Goal: Information Seeking & Learning: Find specific fact

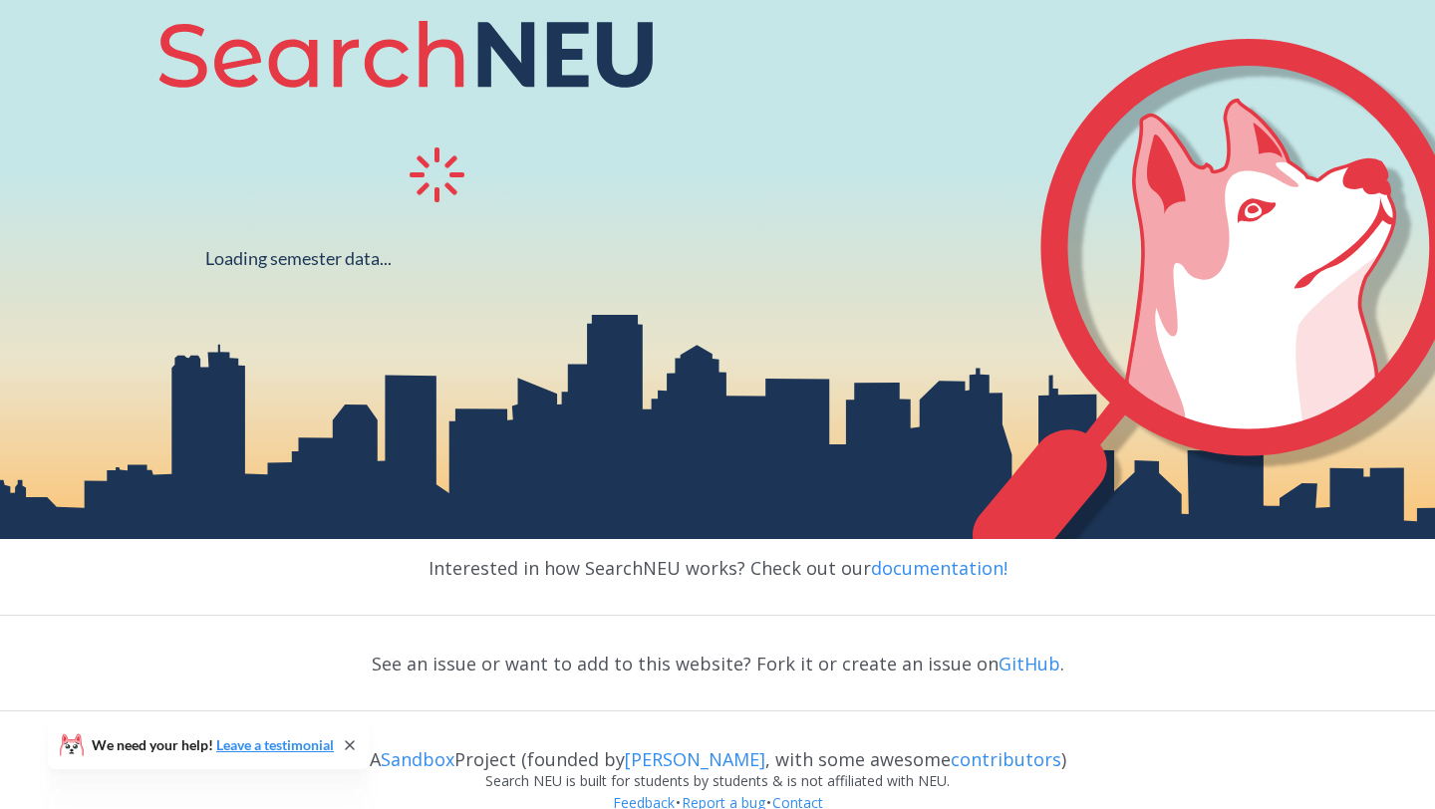
scroll to position [369, 0]
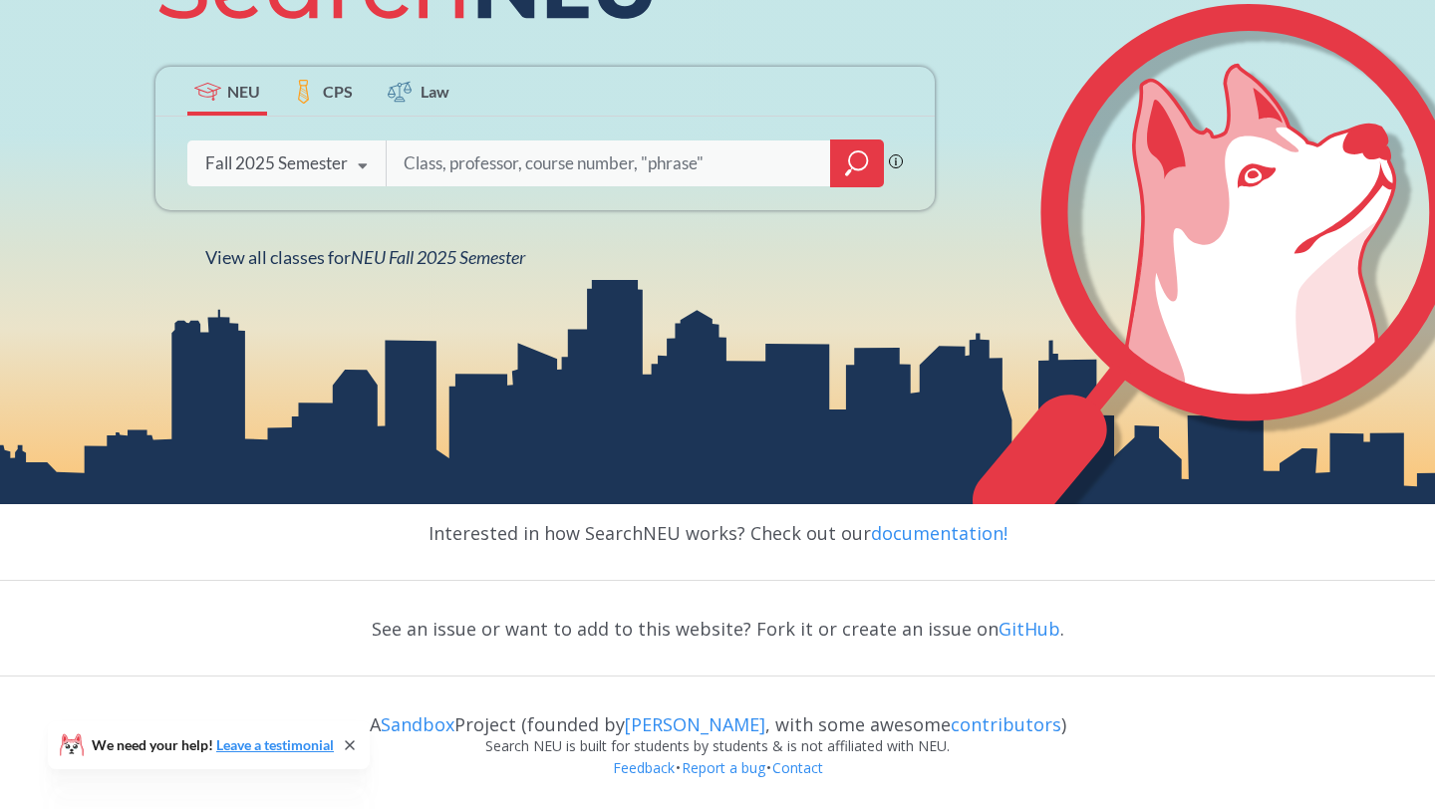
click at [456, 168] on input "search" at bounding box center [609, 164] width 415 height 42
type input "s t r t"
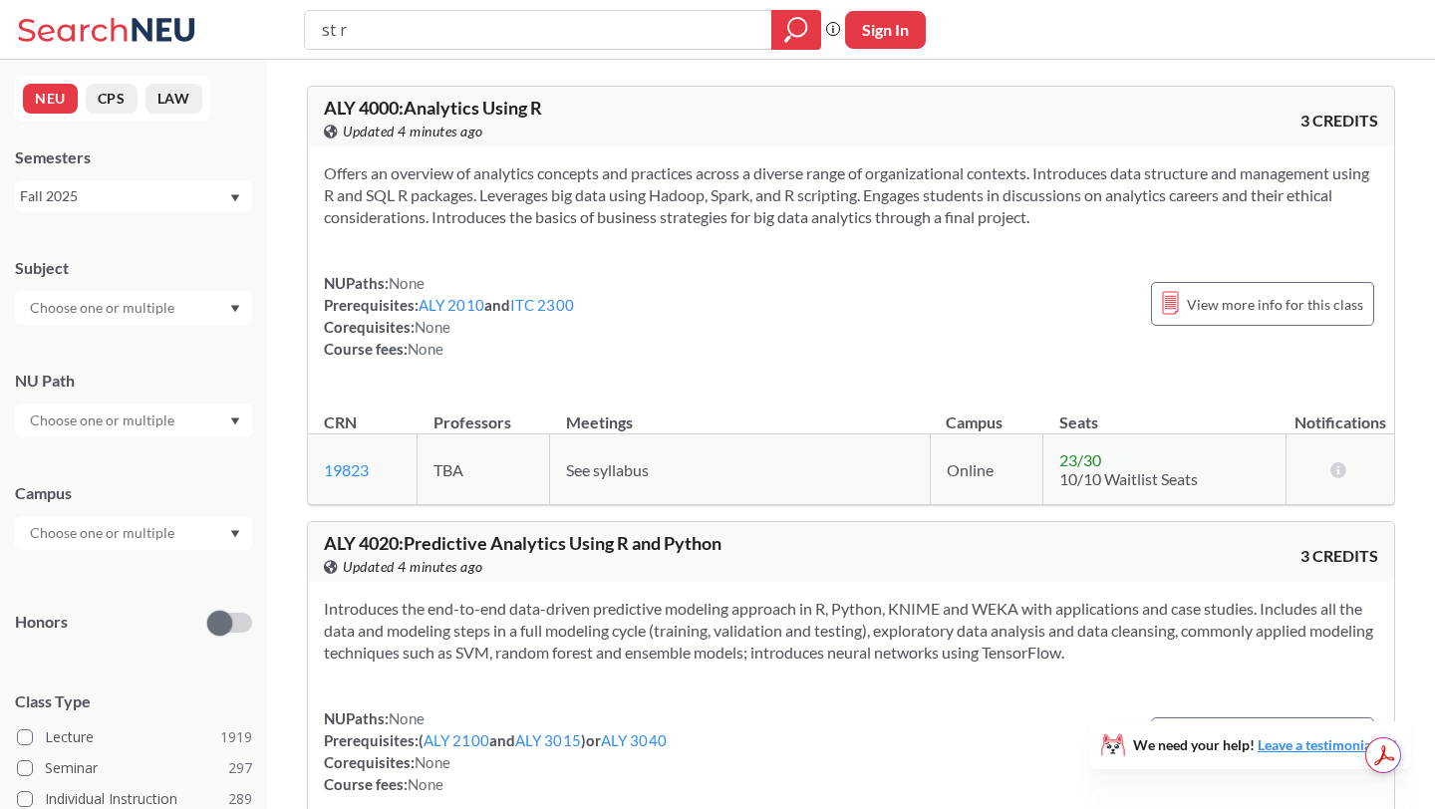
type input "st r t"
type input "strt 4501"
click at [802, 29] on icon "magnifying glass" at bounding box center [796, 30] width 24 height 28
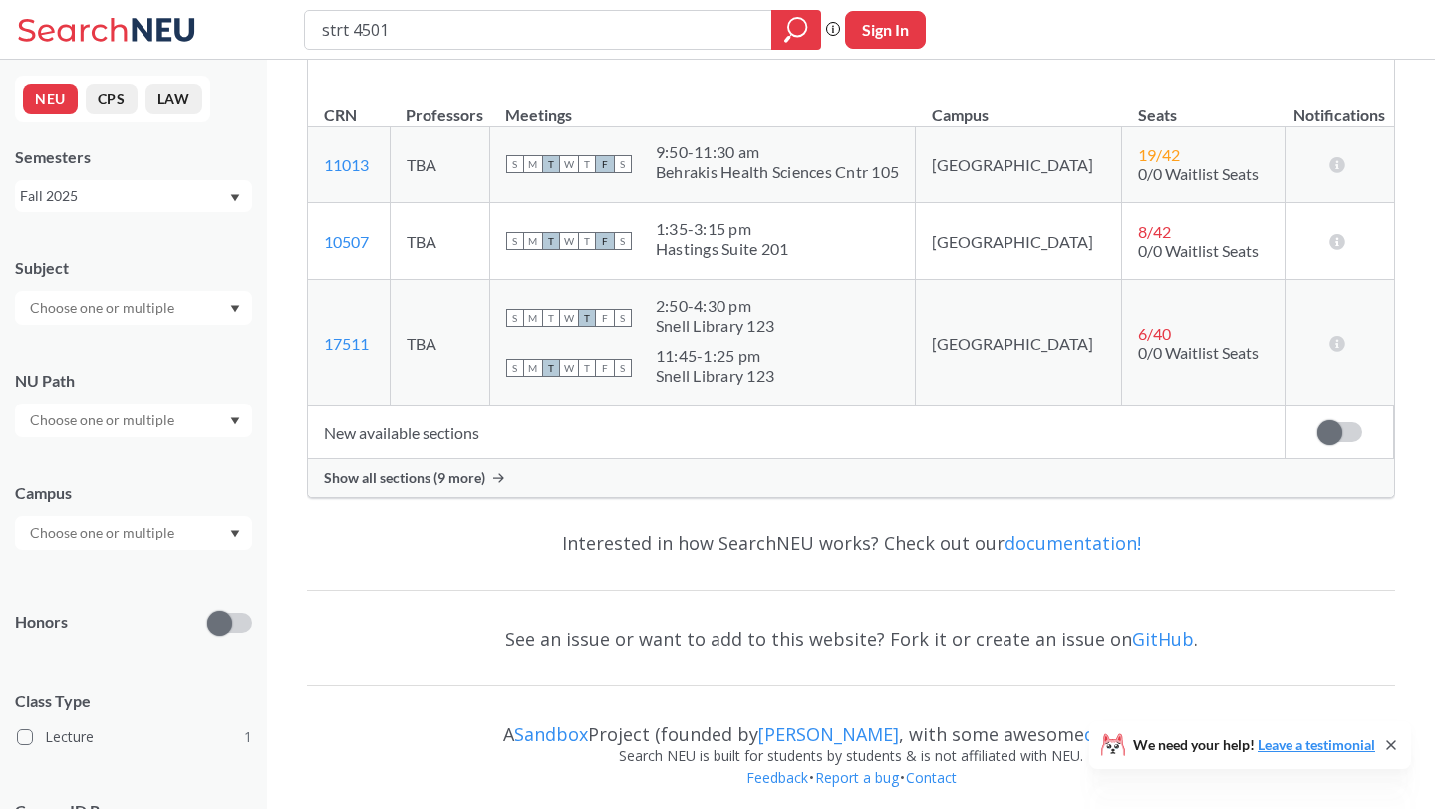
scroll to position [354, 0]
click at [430, 481] on span "Show all sections (9 more)" at bounding box center [404, 476] width 161 height 18
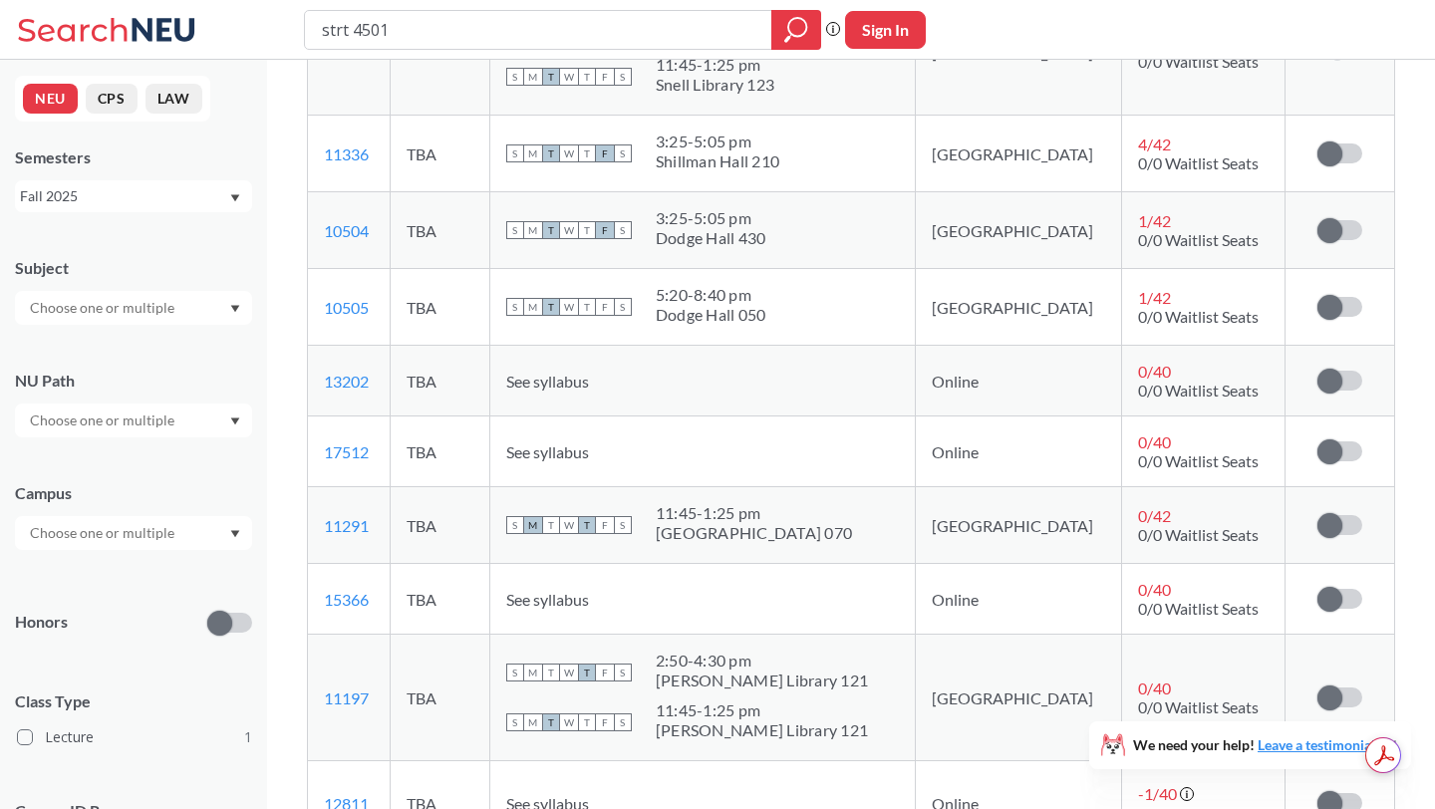
scroll to position [706, 0]
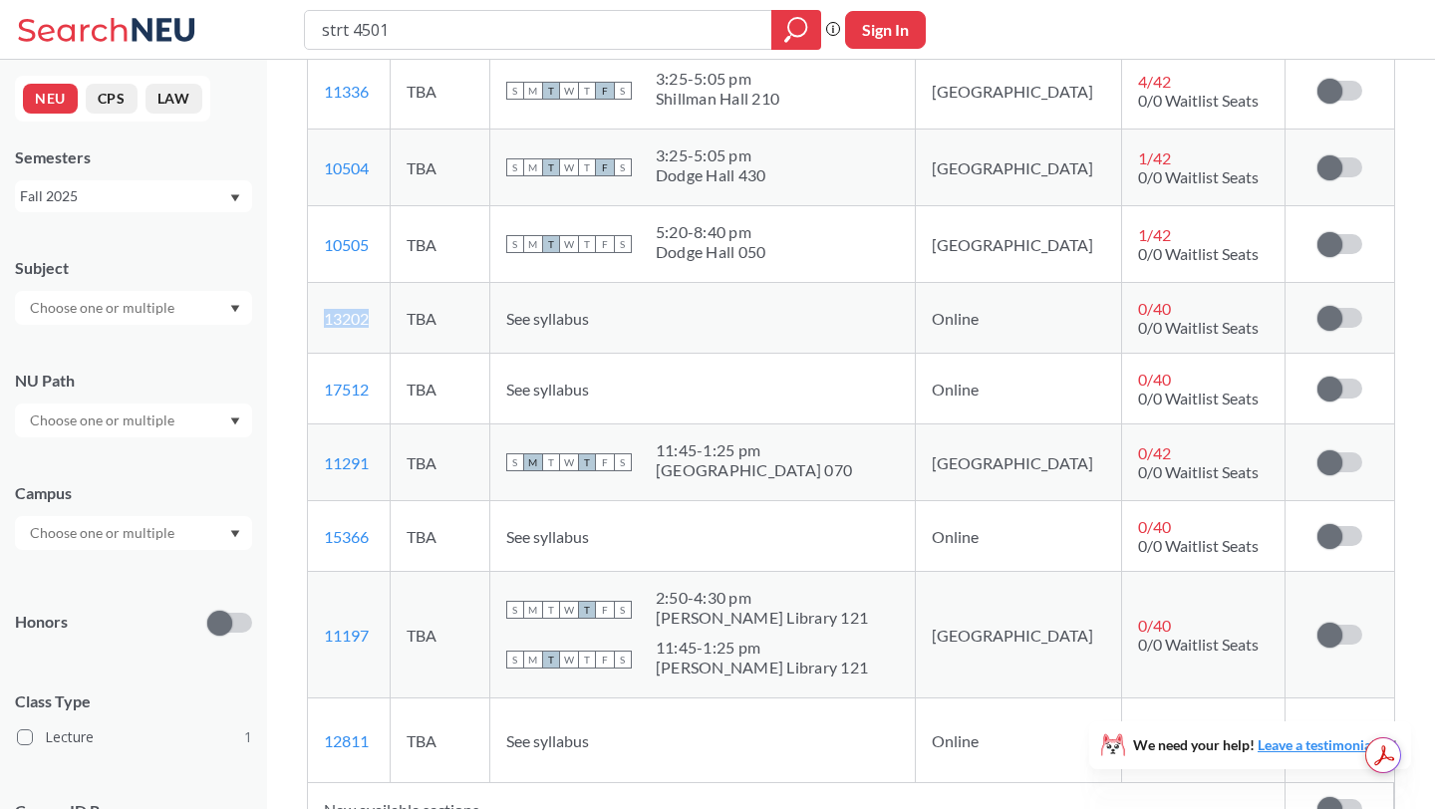
drag, startPoint x: 384, startPoint y: 330, endPoint x: 326, endPoint y: 317, distance: 59.2
click at [326, 317] on td "13202 View this section on Banner." at bounding box center [349, 318] width 82 height 71
copy link "13202"
drag, startPoint x: 375, startPoint y: 392, endPoint x: 323, endPoint y: 386, distance: 52.2
click at [323, 386] on td "17512 View this section on Banner." at bounding box center [349, 389] width 82 height 71
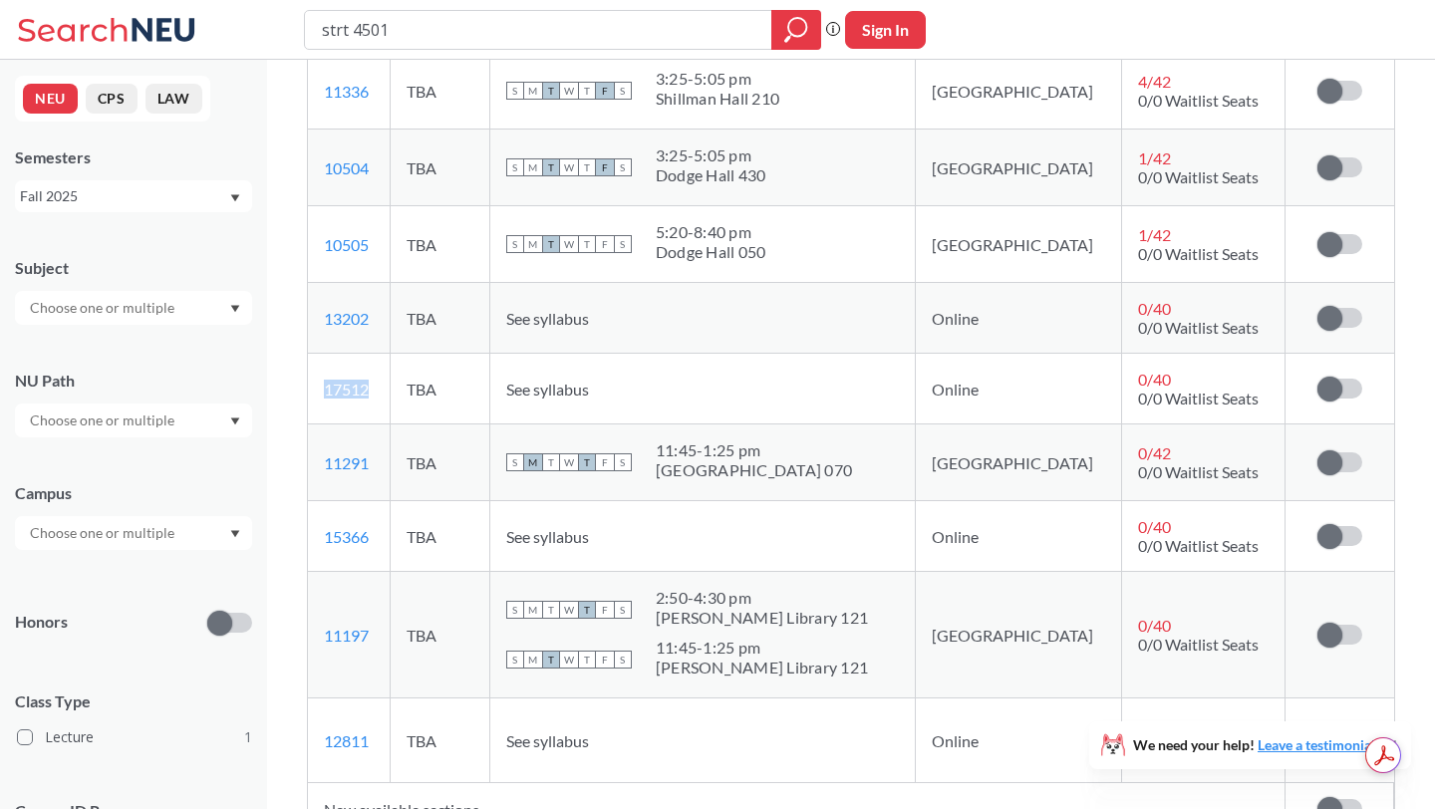
copy link "17512"
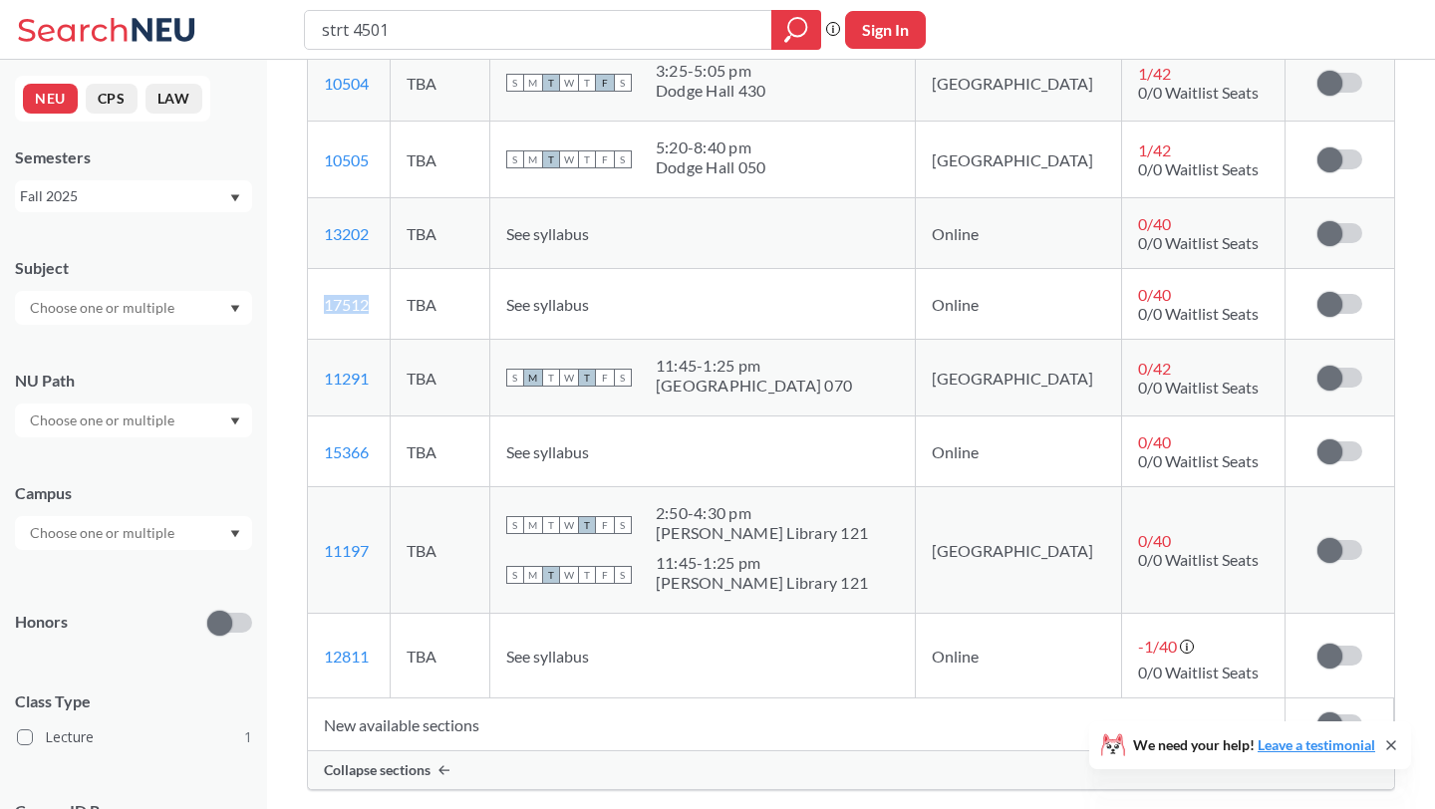
scroll to position [814, 0]
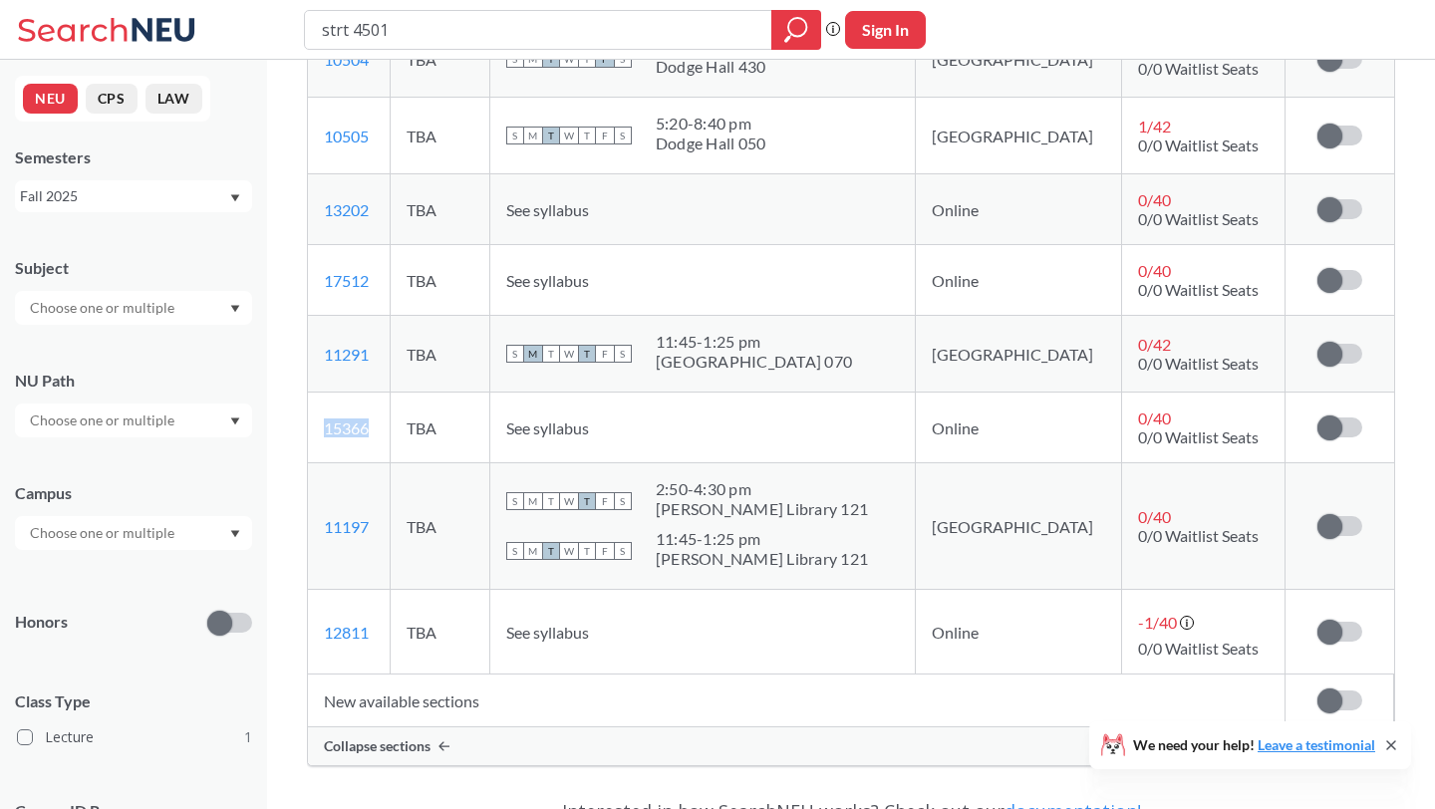
drag, startPoint x: 389, startPoint y: 431, endPoint x: 328, endPoint y: 430, distance: 60.8
click at [328, 430] on td "15366 View this section on Banner." at bounding box center [349, 428] width 82 height 71
copy link "15366"
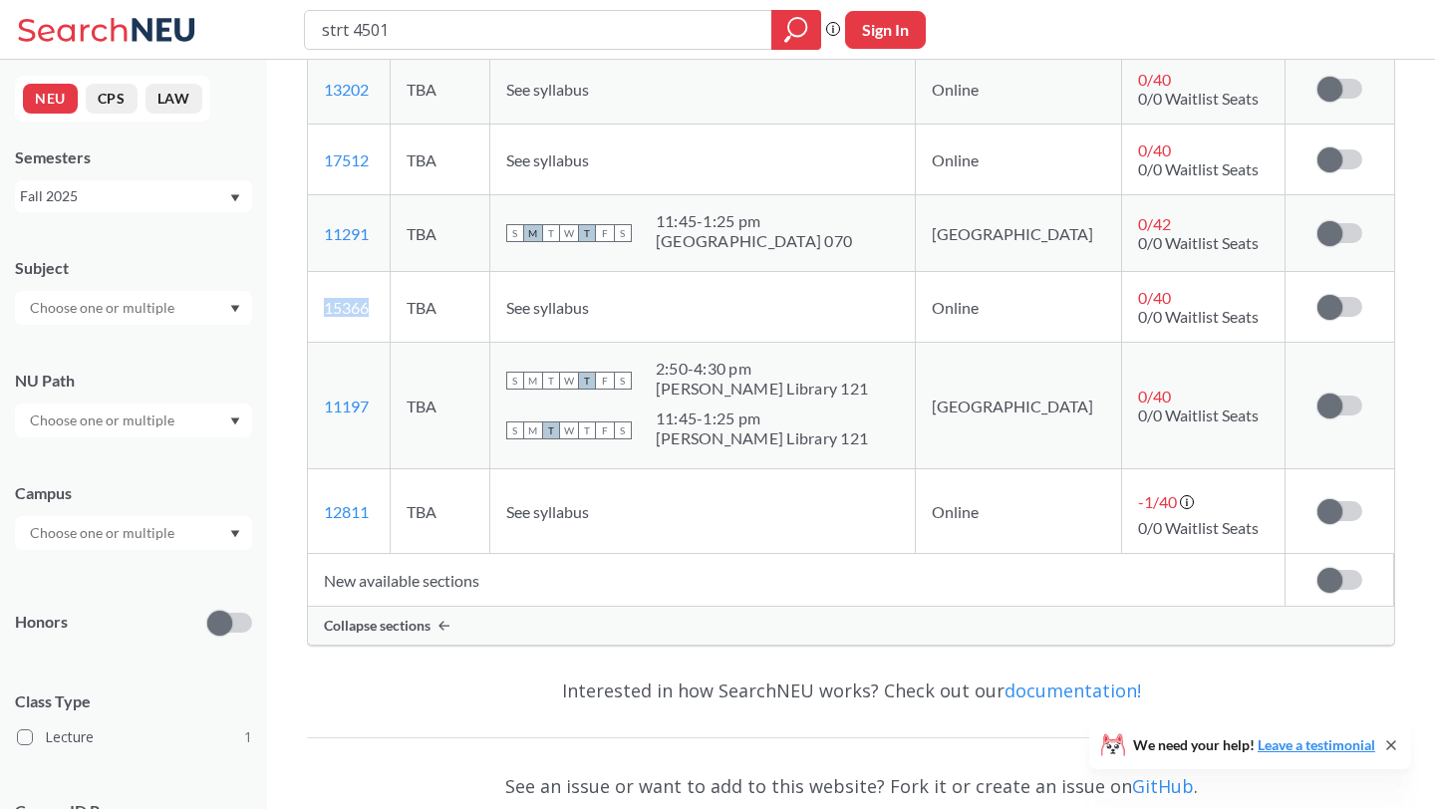
scroll to position [967, 0]
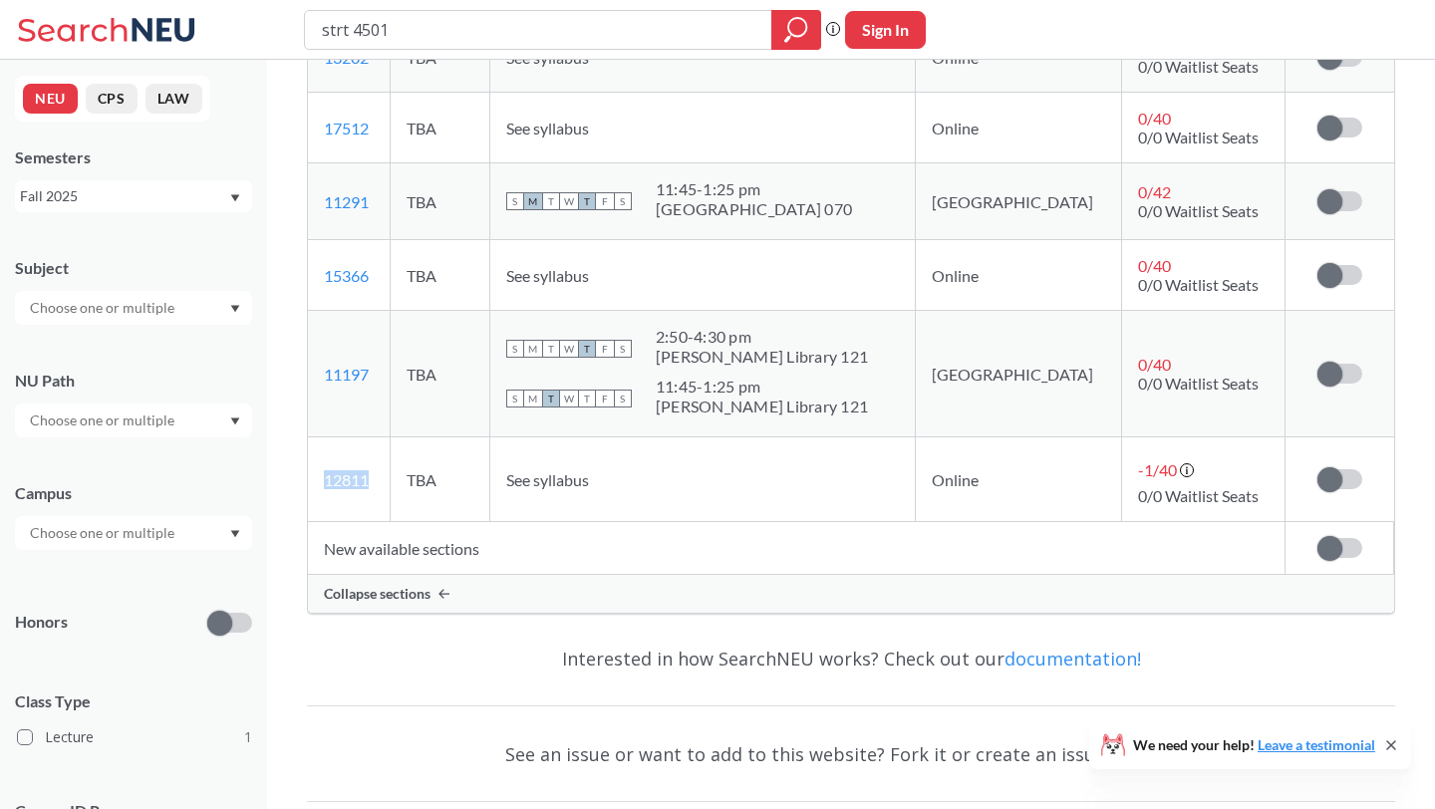
drag, startPoint x: 382, startPoint y: 481, endPoint x: 317, endPoint y: 473, distance: 65.3
click at [317, 473] on td "12811 View this section on Banner." at bounding box center [349, 480] width 82 height 85
copy link "12811"
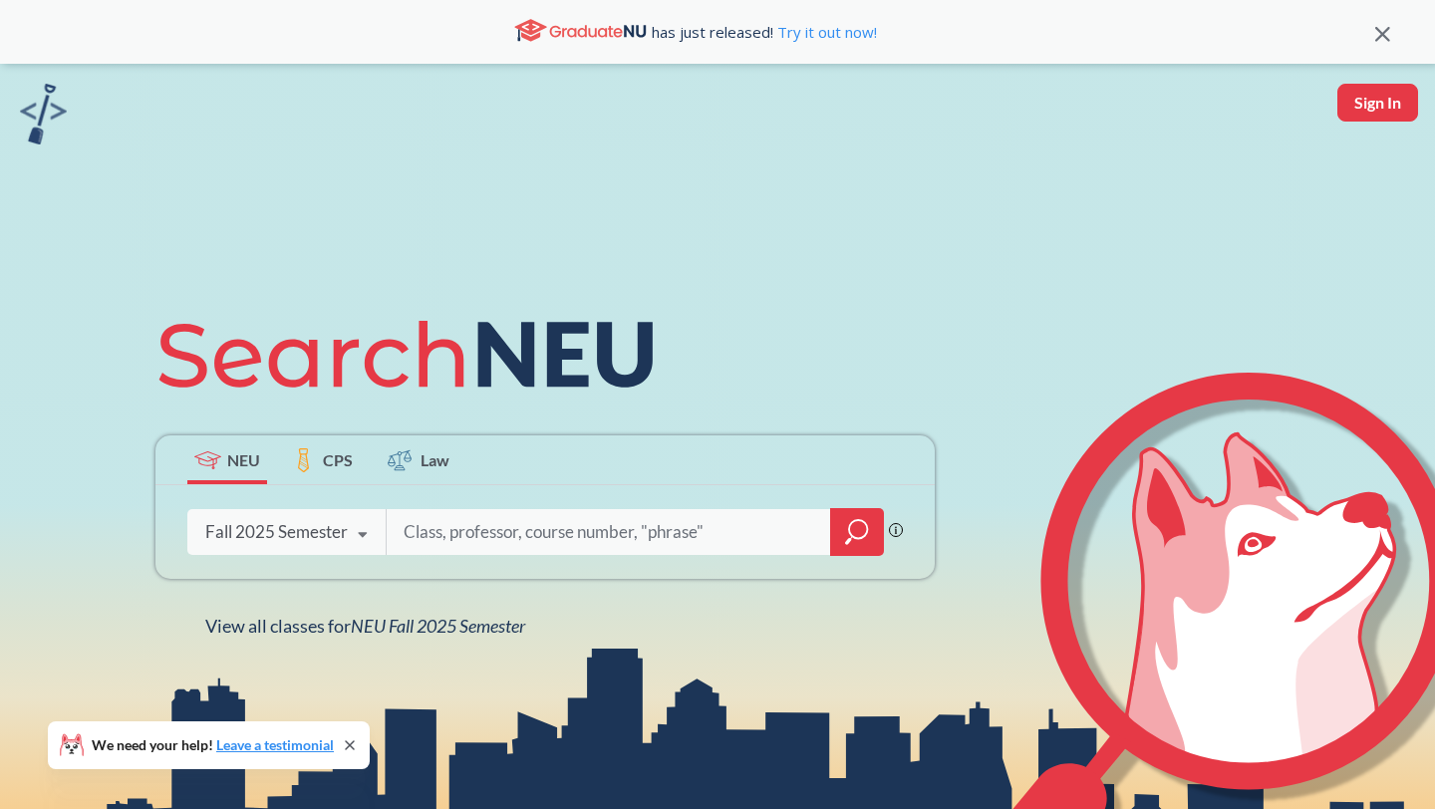
click at [434, 530] on input "search" at bounding box center [609, 532] width 415 height 42
type input "o r g b"
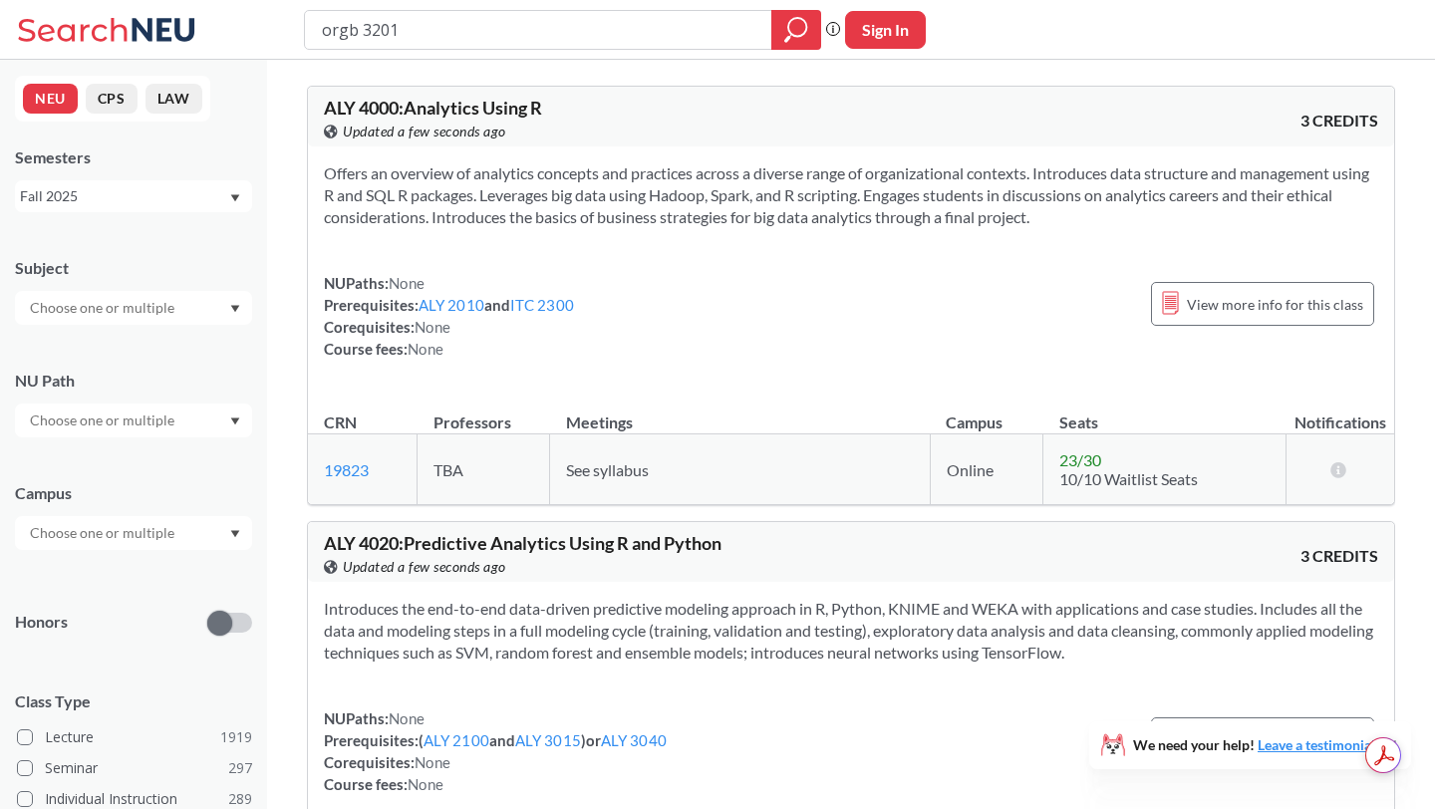
type input "orgb 3201"
click at [793, 38] on icon "magnifying glass" at bounding box center [796, 30] width 24 height 28
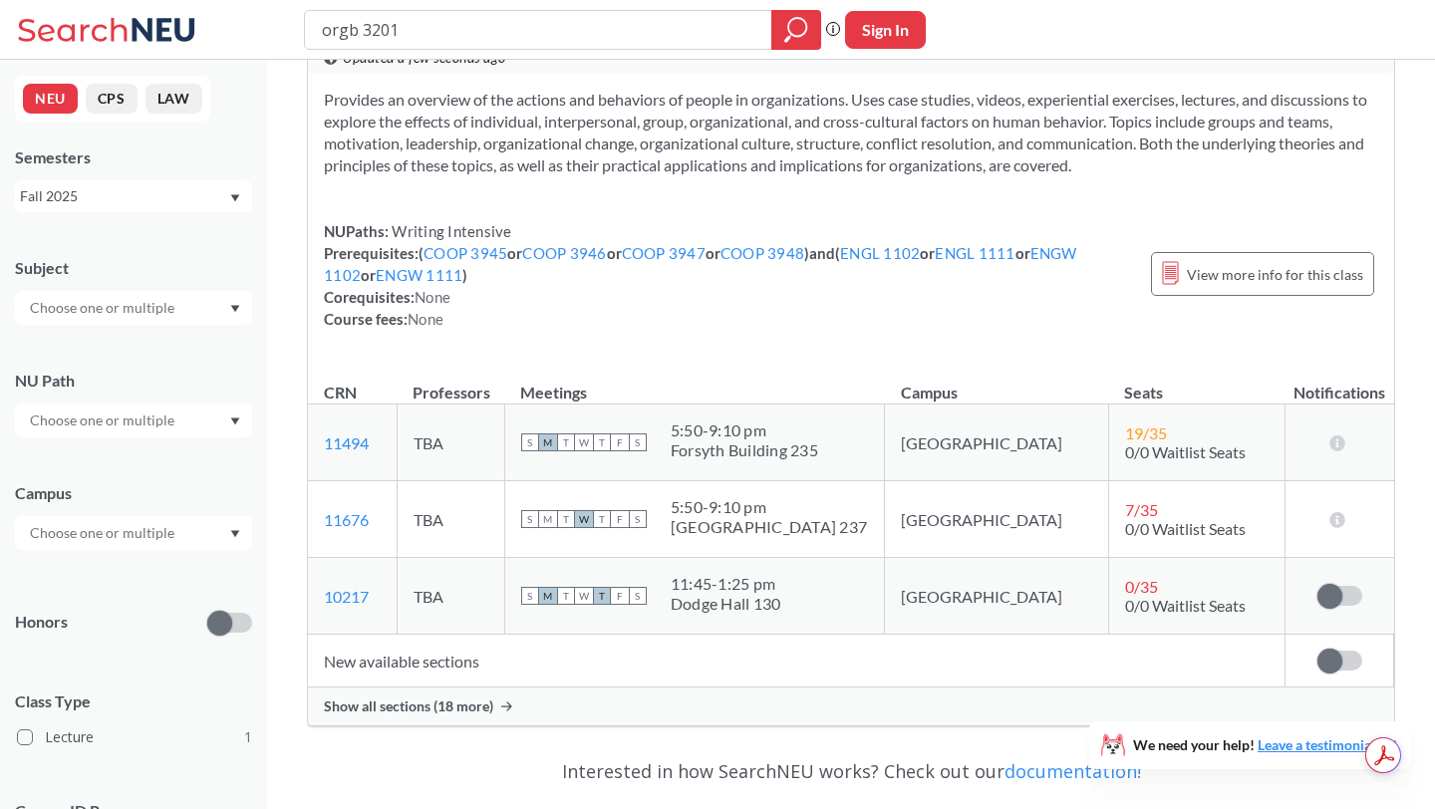
scroll to position [123, 0]
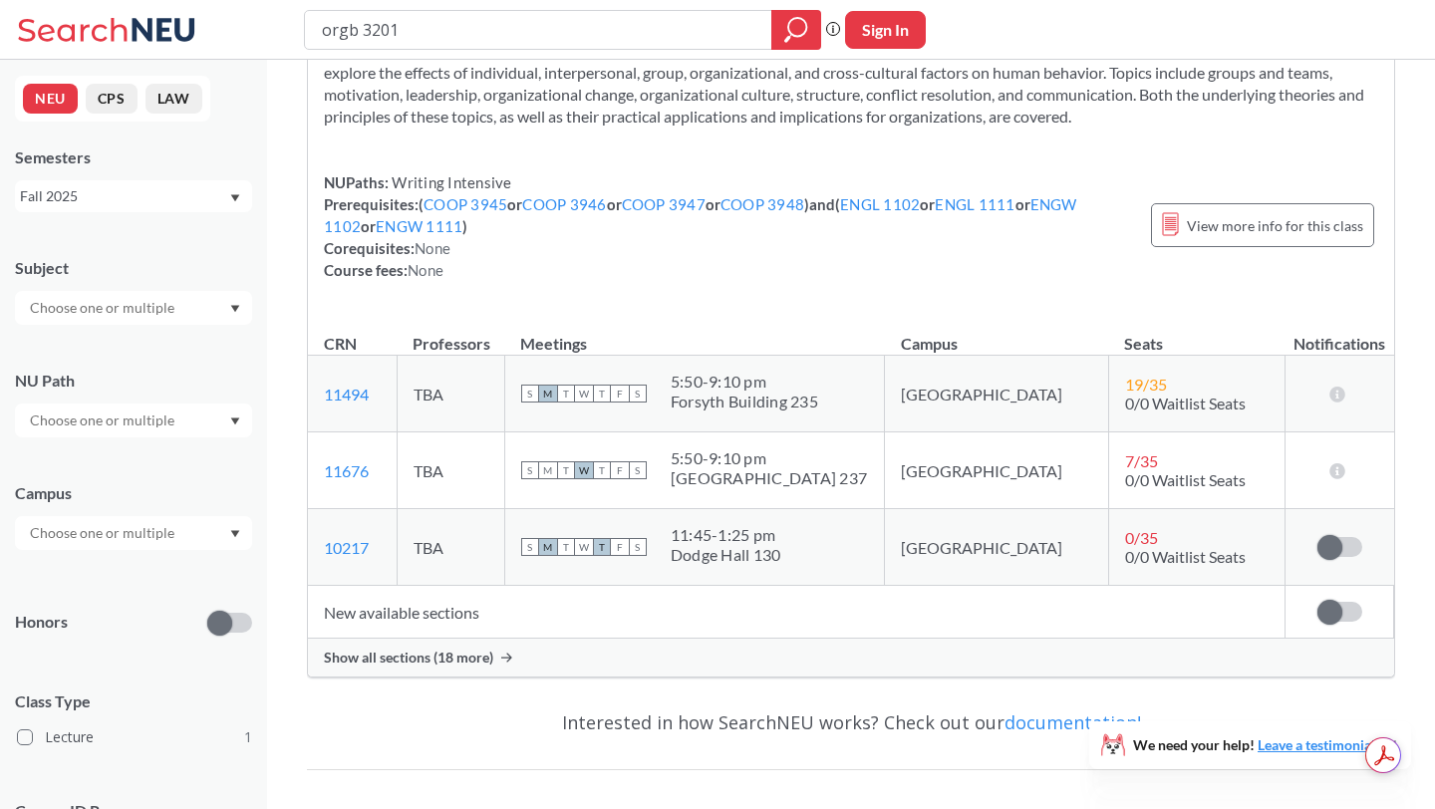
click at [424, 649] on span "Show all sections (18 more)" at bounding box center [408, 658] width 169 height 18
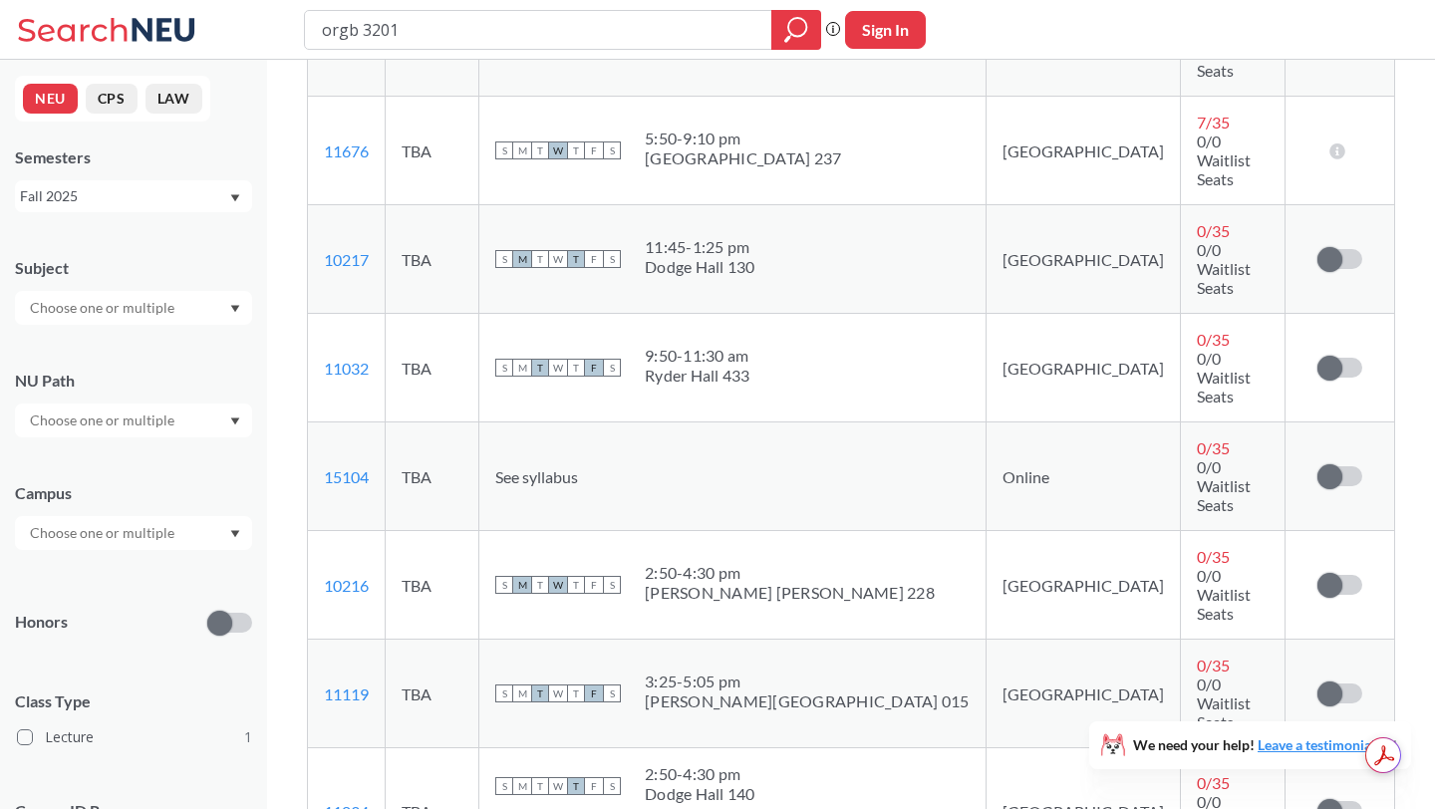
scroll to position [349, 0]
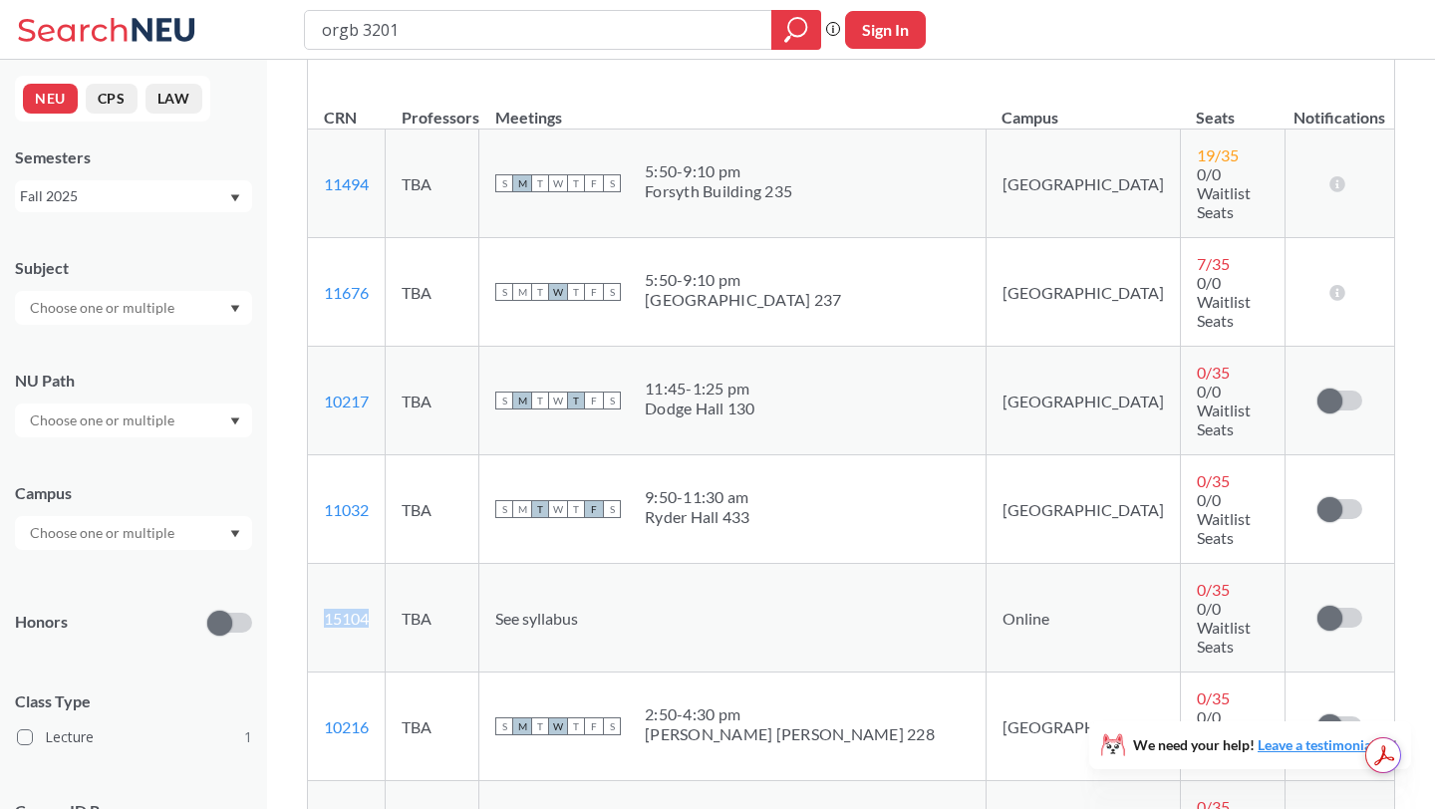
drag, startPoint x: 387, startPoint y: 475, endPoint x: 323, endPoint y: 463, distance: 64.9
click at [323, 564] on td "15104 View this section on Banner." at bounding box center [347, 618] width 78 height 109
copy link "15104"
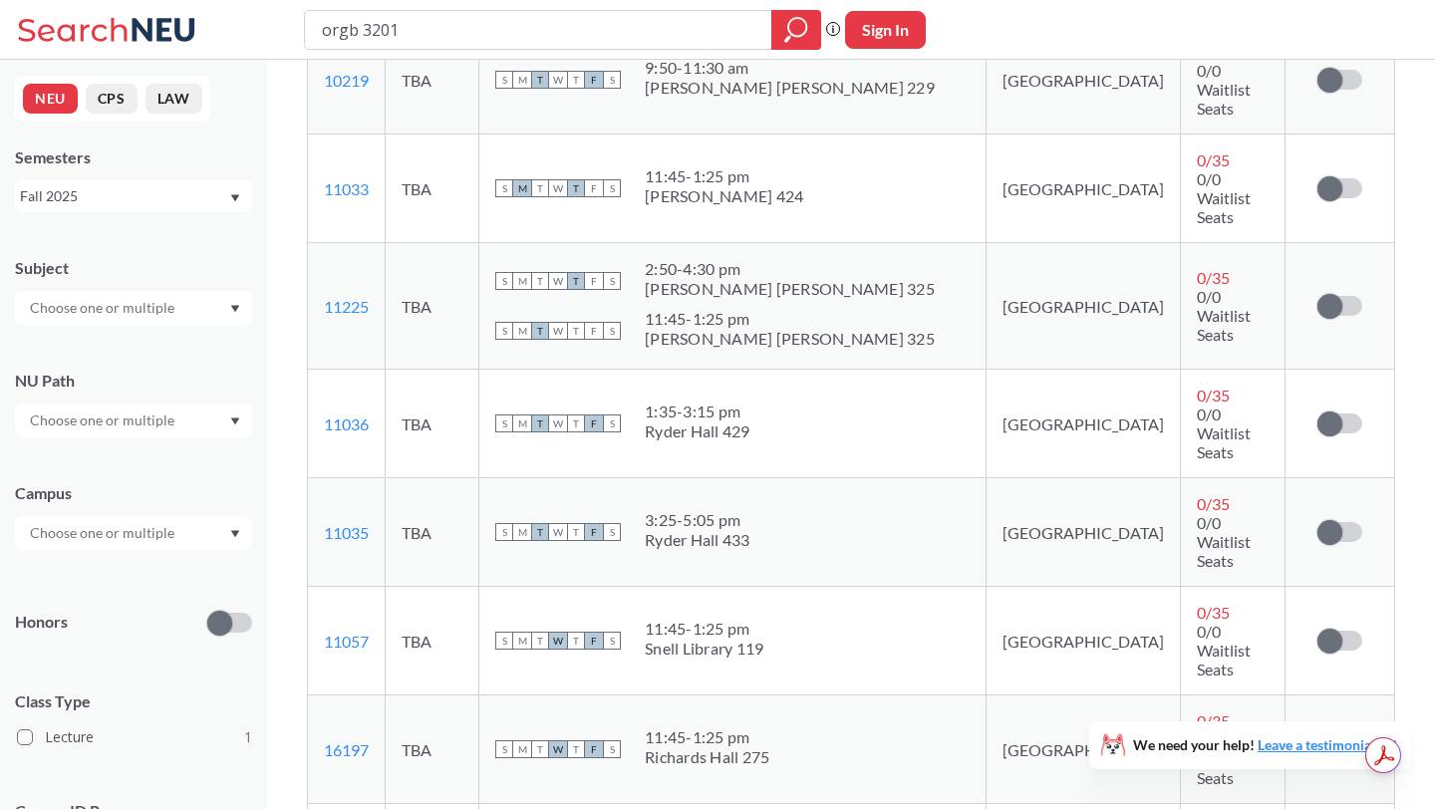
scroll to position [1606, 0]
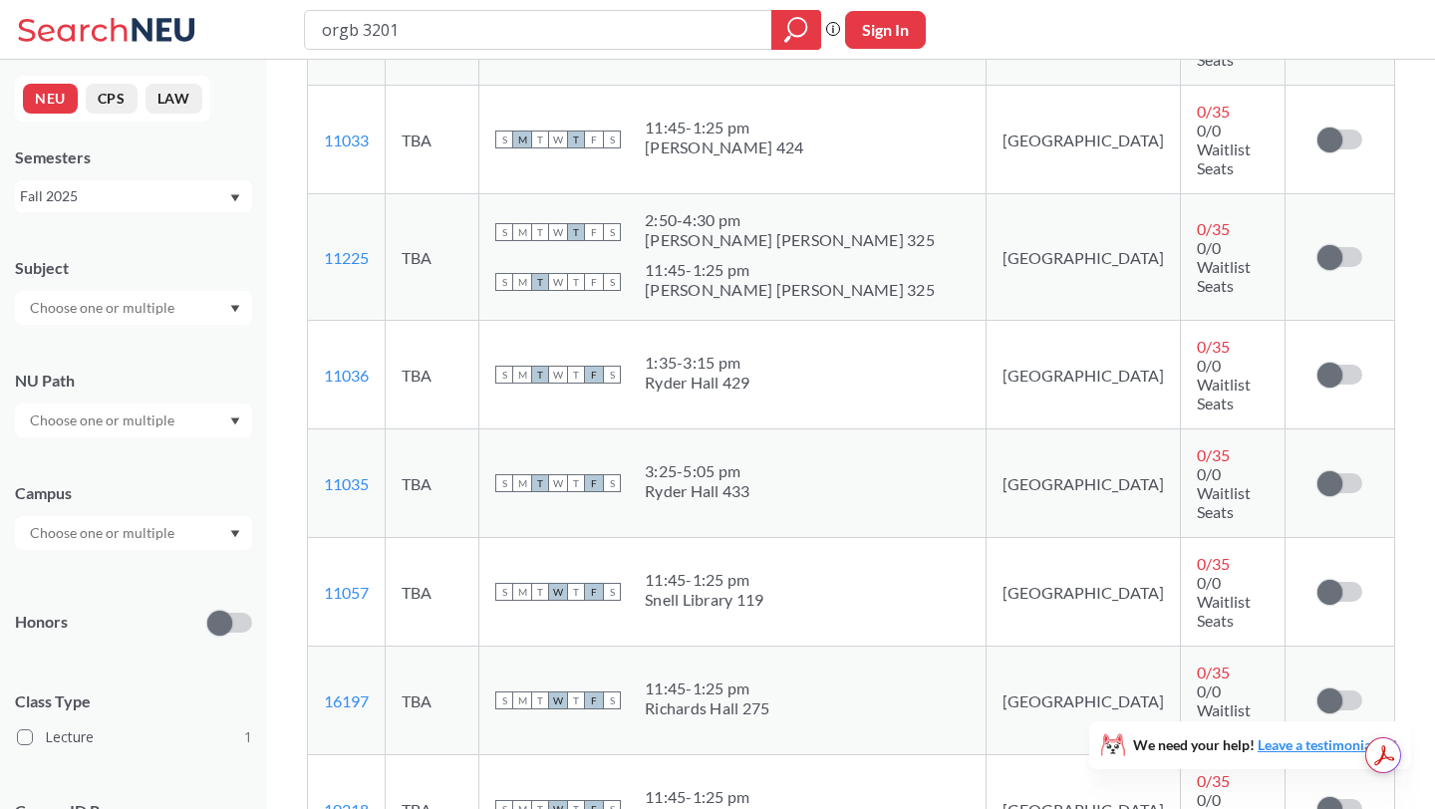
drag, startPoint x: 378, startPoint y: 384, endPoint x: 320, endPoint y: 382, distance: 57.8
copy link "16198"
drag, startPoint x: 386, startPoint y: 491, endPoint x: 326, endPoint y: 468, distance: 64.0
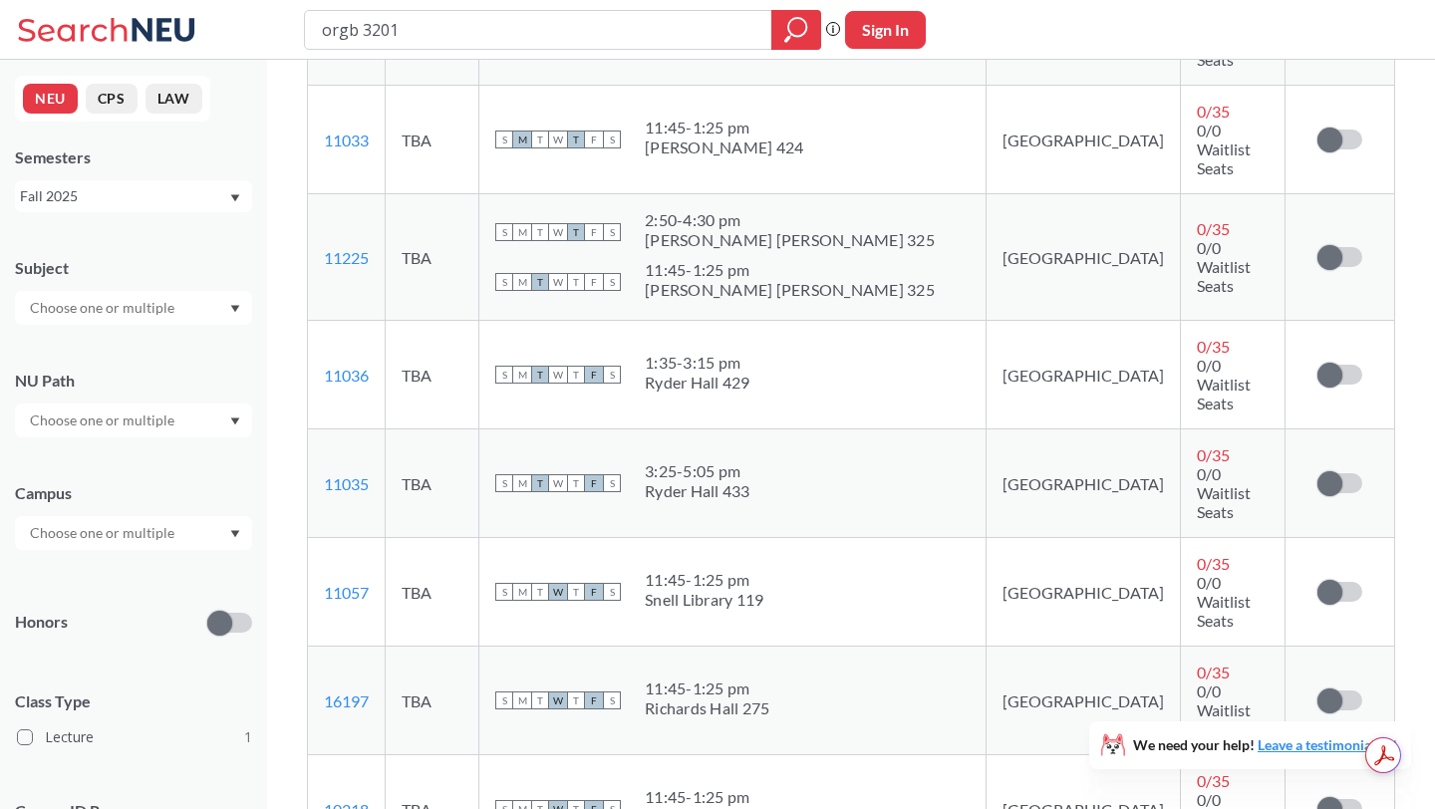
copy link "11441"
drag, startPoint x: 373, startPoint y: 576, endPoint x: 324, endPoint y: 551, distance: 54.8
copy link "12455"
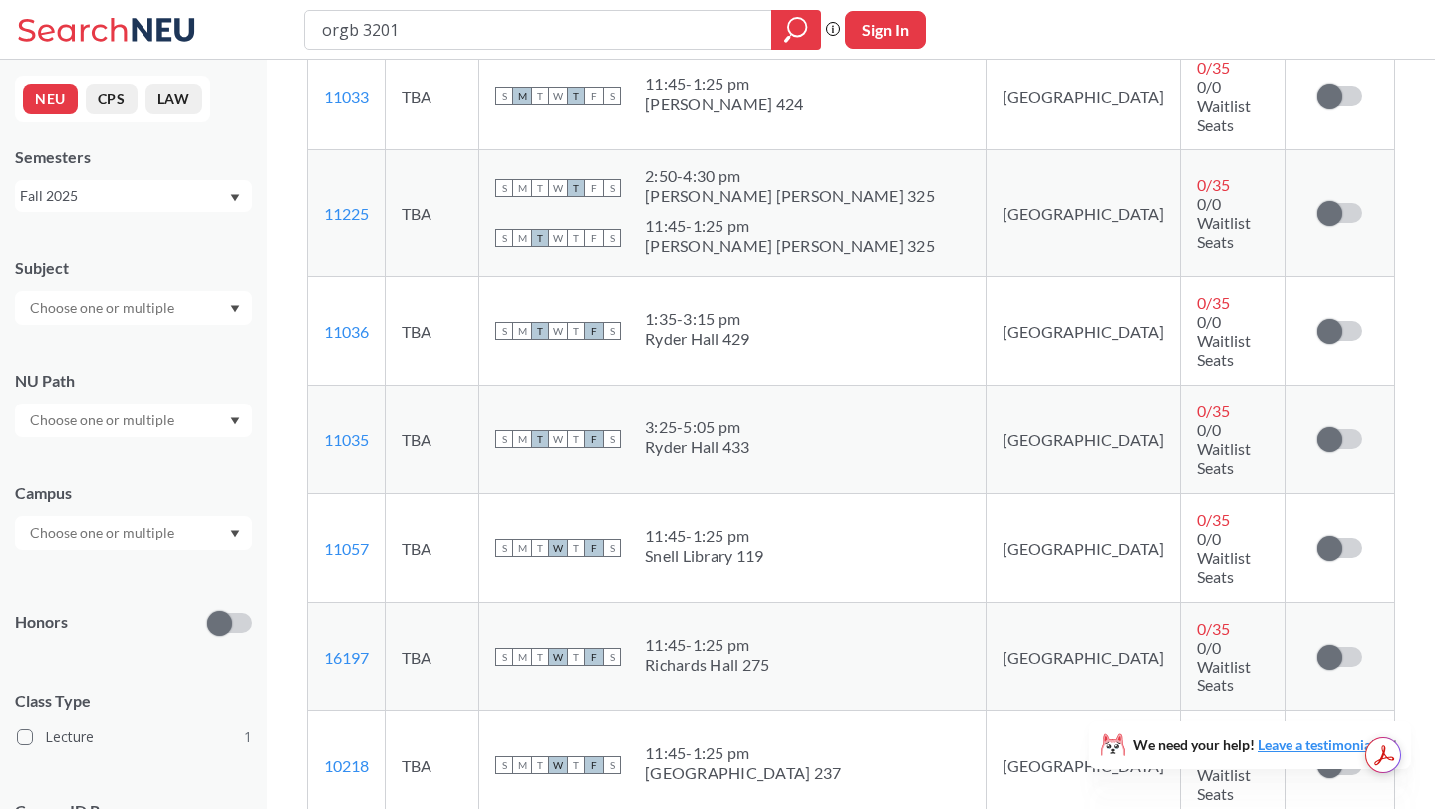
scroll to position [1684, 0]
